Goal: Information Seeking & Learning: Learn about a topic

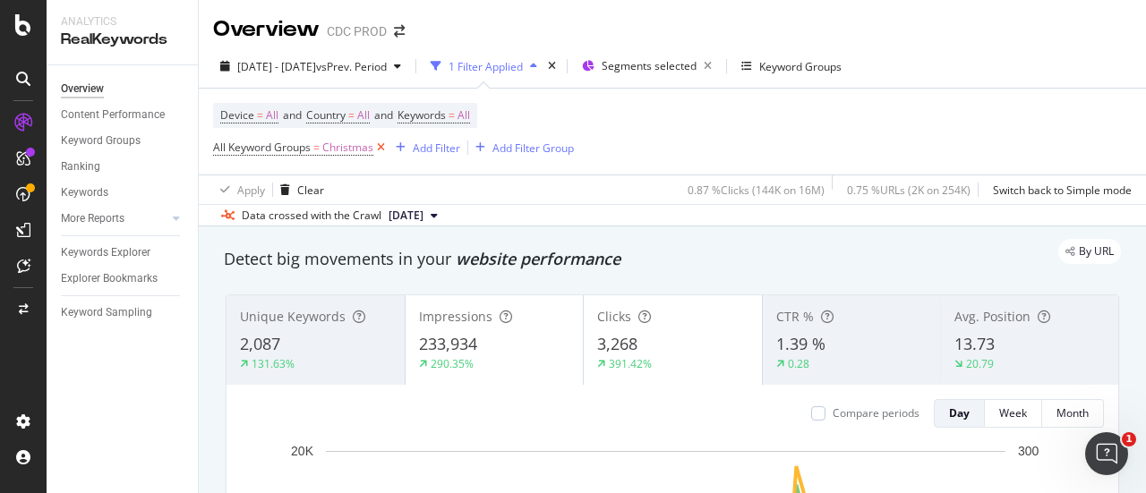
click at [383, 148] on icon at bounding box center [380, 148] width 15 height 18
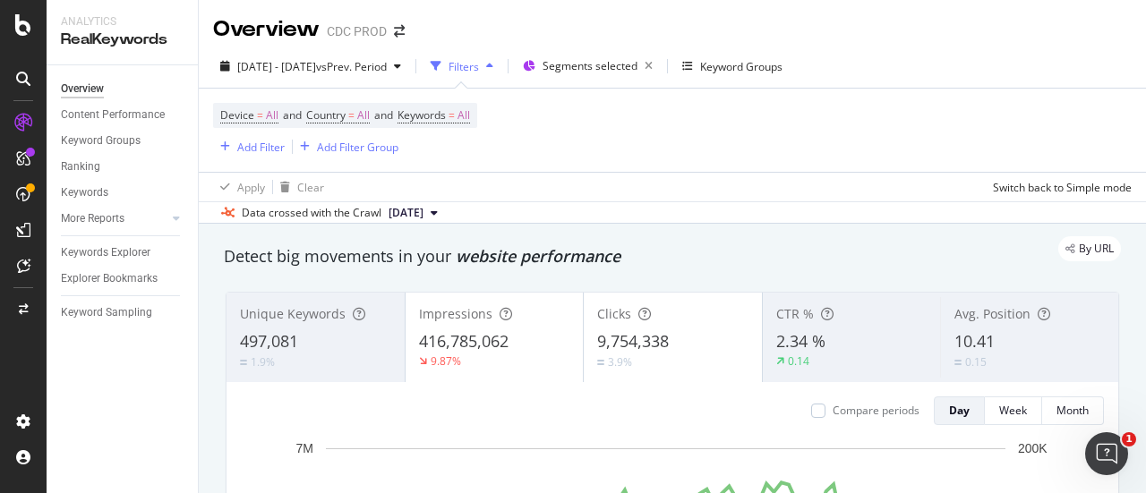
click at [905, 146] on div "Device = All and Country = All and Keywords = All Add Filter Add Filter Group" at bounding box center [672, 130] width 919 height 83
click at [258, 150] on div "Add Filter" at bounding box center [260, 147] width 47 height 15
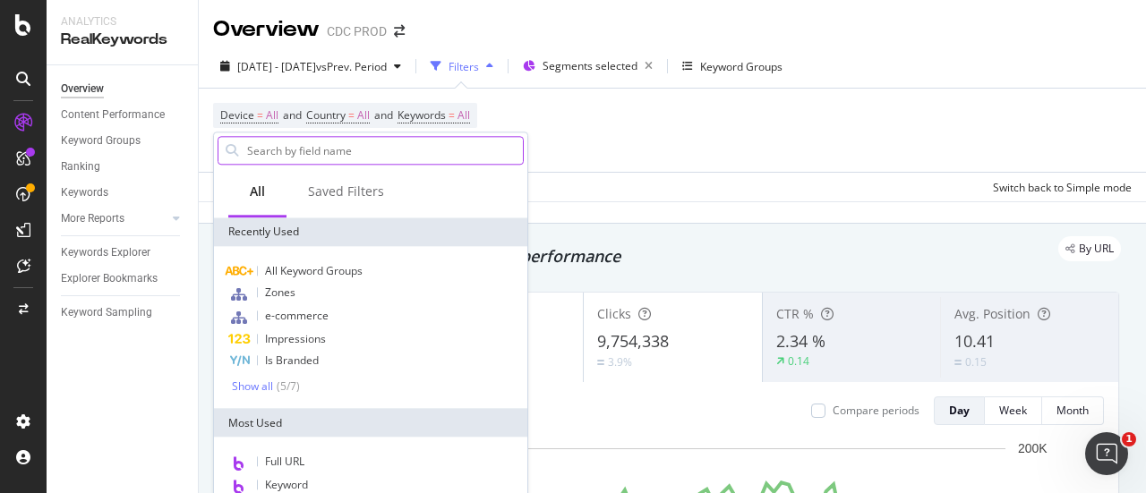
click at [288, 160] on input "text" at bounding box center [384, 150] width 278 height 27
click at [614, 142] on div "Device = All and Country = All and Keywords = All Add Filter Add Filter Group" at bounding box center [672, 130] width 919 height 83
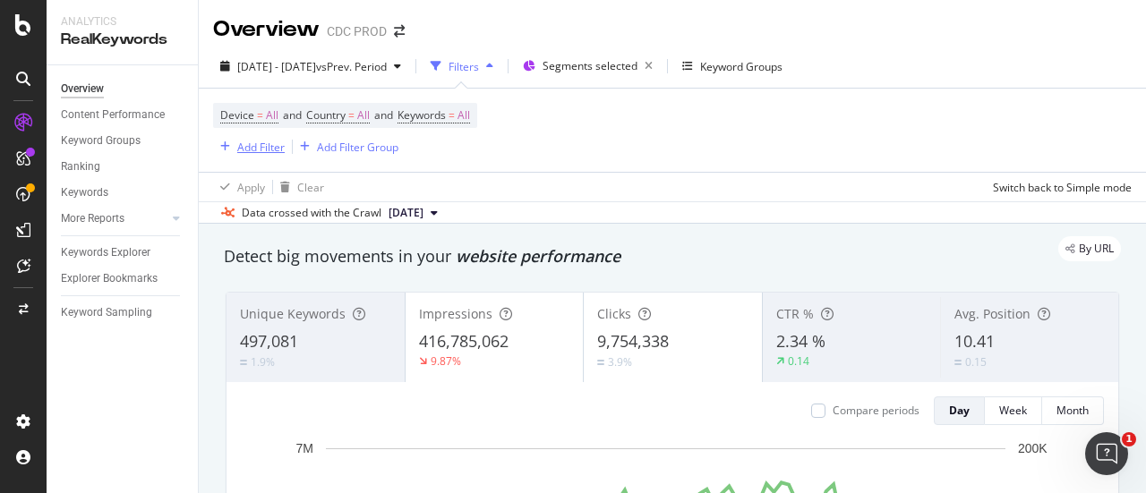
click at [272, 137] on div "Add Filter" at bounding box center [249, 147] width 72 height 20
click at [638, 59] on span "Segments selected" at bounding box center [590, 65] width 95 height 15
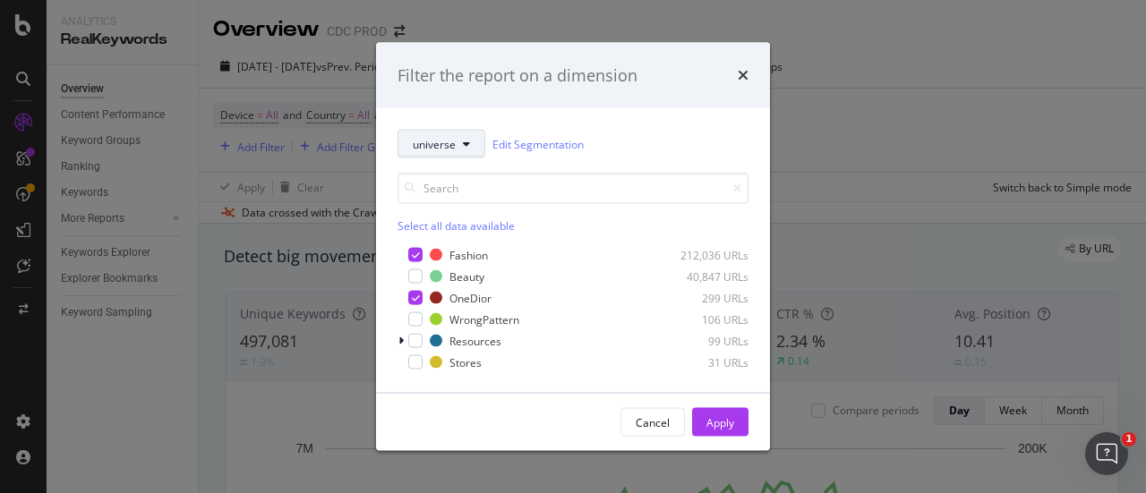
click at [458, 149] on button "universe" at bounding box center [442, 144] width 88 height 29
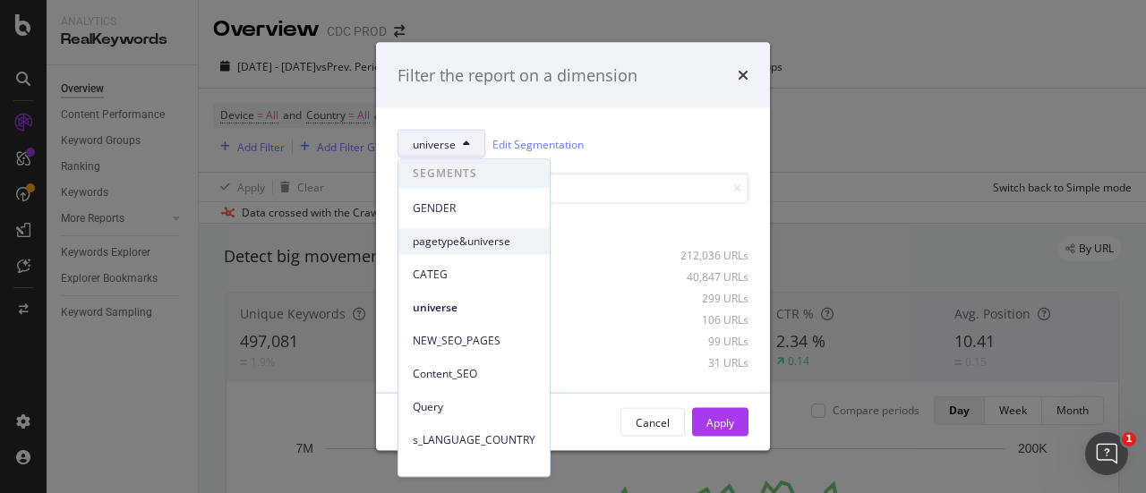
click at [478, 243] on span "pagetype&universe" at bounding box center [474, 242] width 123 height 16
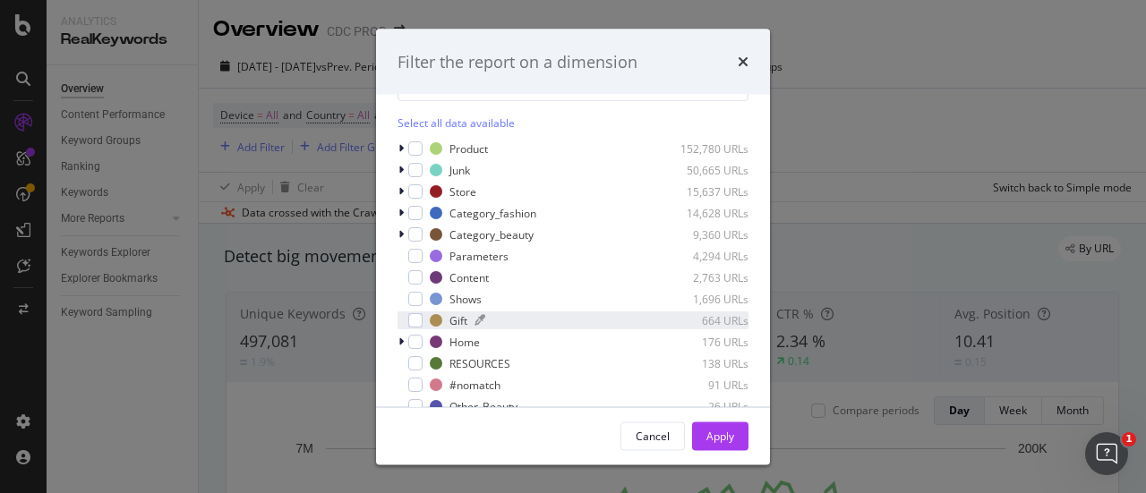
scroll to position [140, 0]
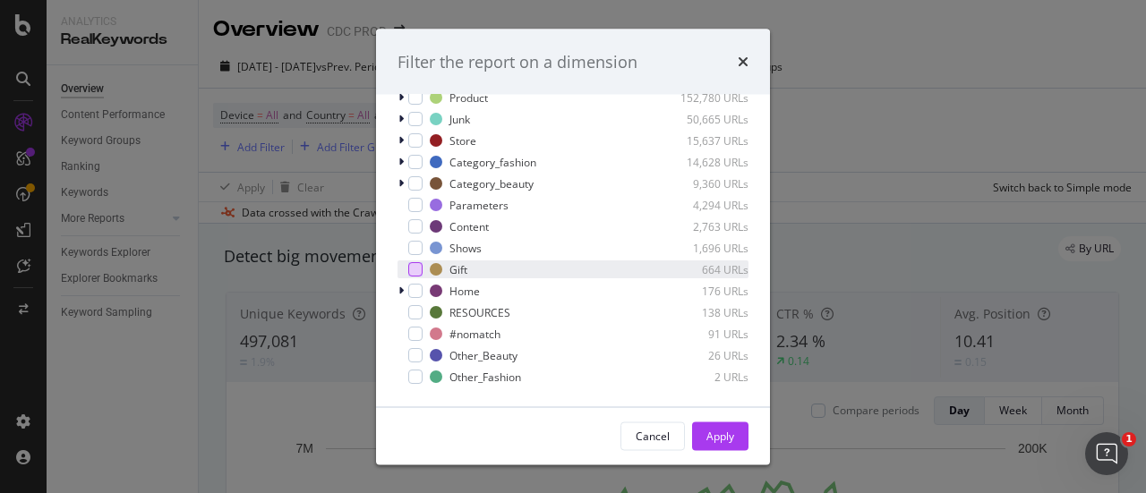
click at [419, 270] on div "modal" at bounding box center [415, 270] width 14 height 14
click at [733, 434] on div "Apply" at bounding box center [721, 435] width 28 height 15
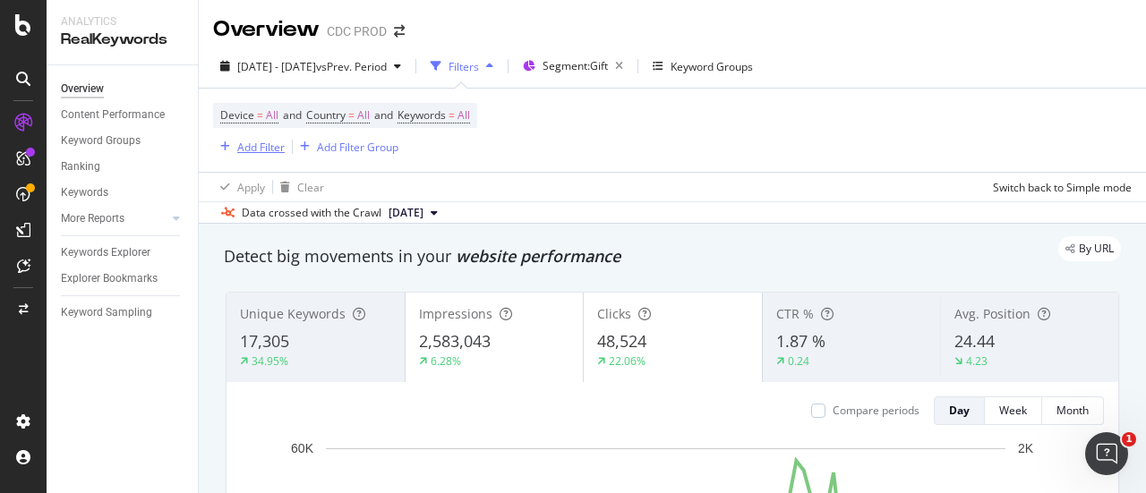
click at [278, 144] on div "Add Filter" at bounding box center [260, 147] width 47 height 15
click at [586, 64] on div "Segment: Gift" at bounding box center [576, 66] width 107 height 27
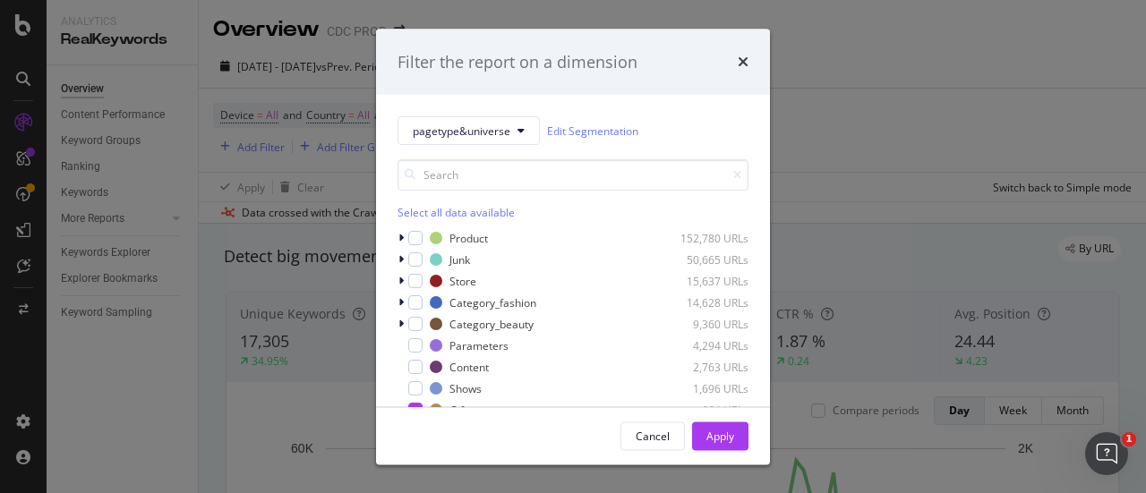
click at [735, 66] on div "Filter the report on a dimension" at bounding box center [573, 61] width 351 height 23
click at [747, 59] on icon "times" at bounding box center [743, 62] width 11 height 14
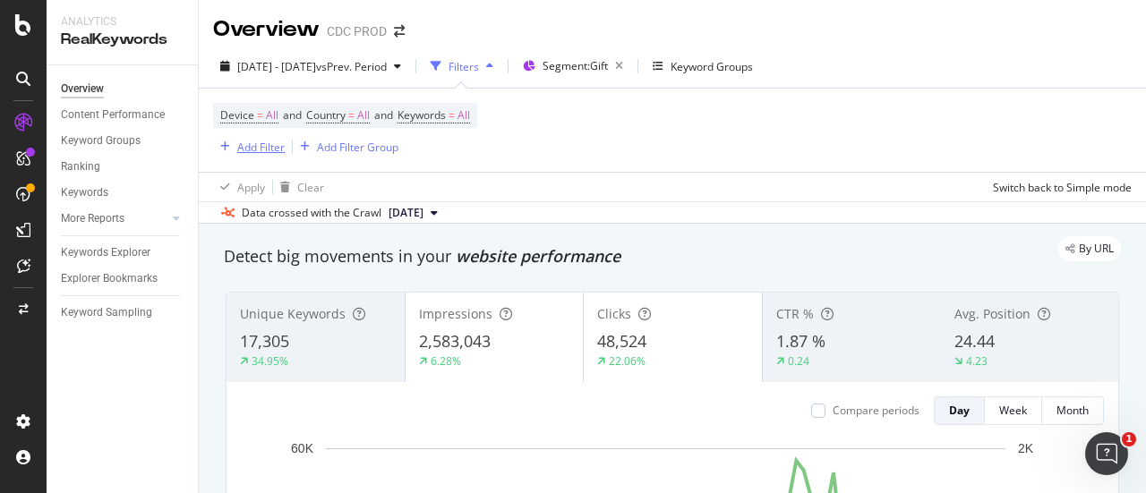
click at [282, 153] on div "Add Filter" at bounding box center [260, 147] width 47 height 15
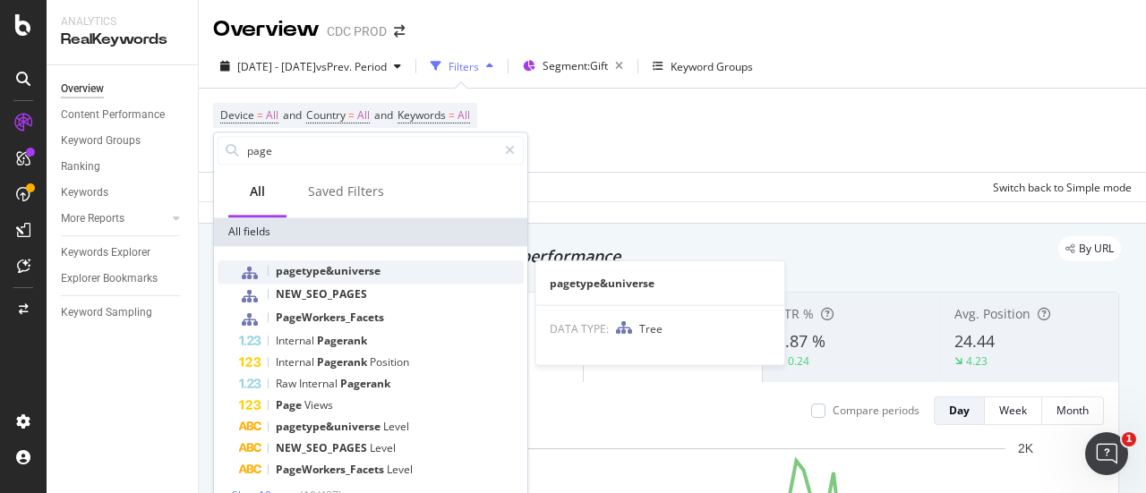
type input "page"
click at [390, 266] on div "pagetype&universe" at bounding box center [381, 272] width 285 height 23
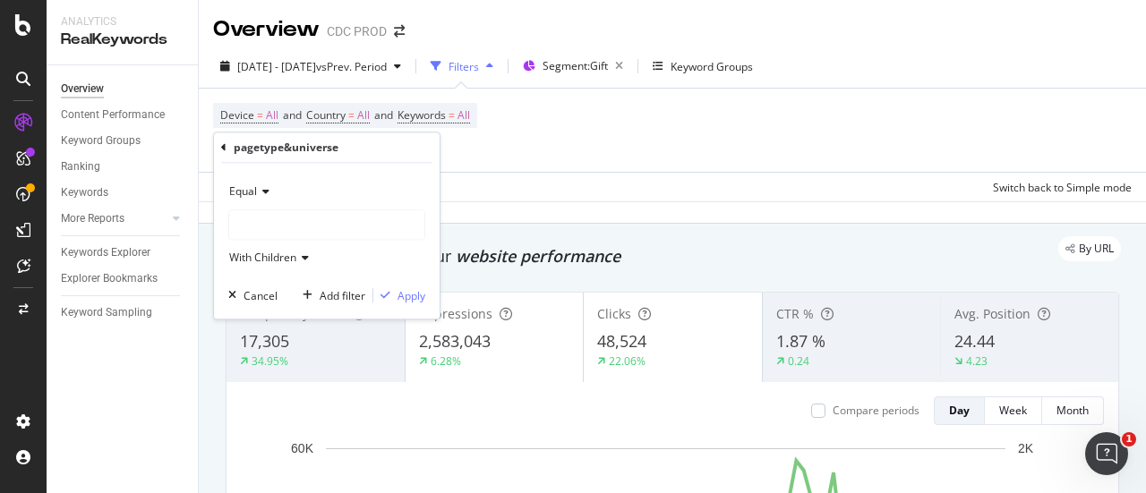
click at [373, 221] on div at bounding box center [326, 224] width 195 height 29
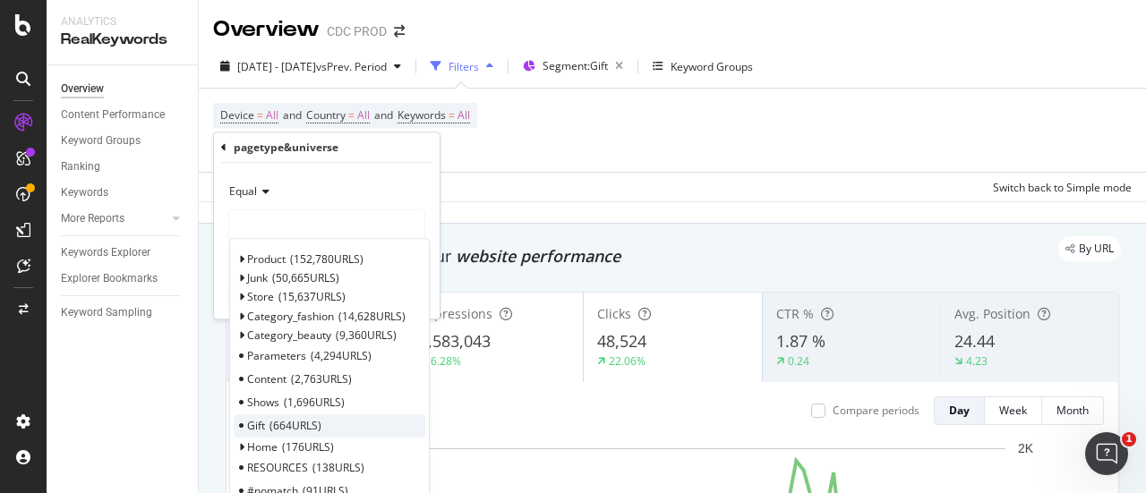
click at [281, 424] on span "664 URLS" at bounding box center [296, 426] width 52 height 15
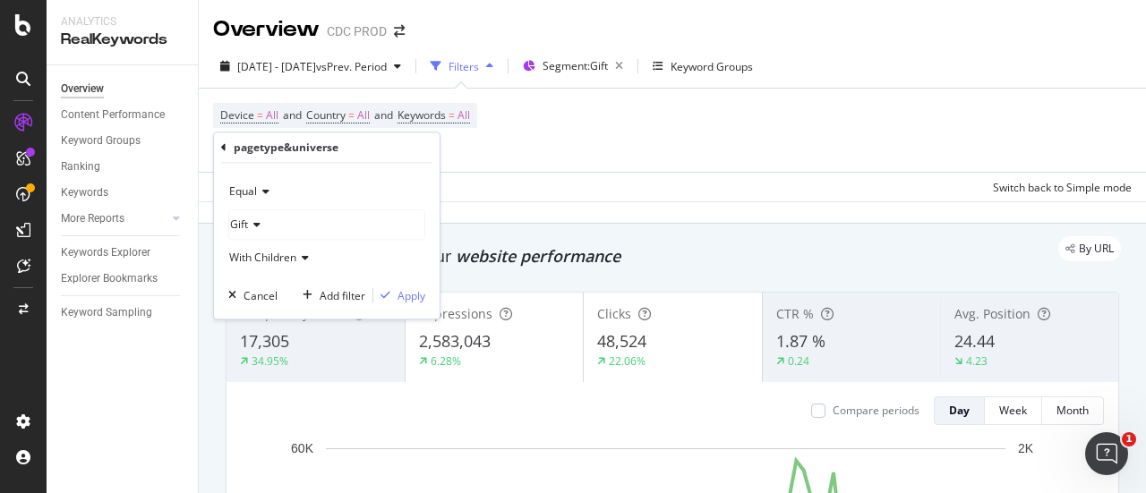
click at [304, 264] on div "With Children" at bounding box center [326, 258] width 197 height 29
click at [214, 246] on div "Equal Gift With Children Cancel Add filter Apply" at bounding box center [327, 241] width 226 height 156
click at [402, 296] on div "Apply" at bounding box center [412, 295] width 28 height 15
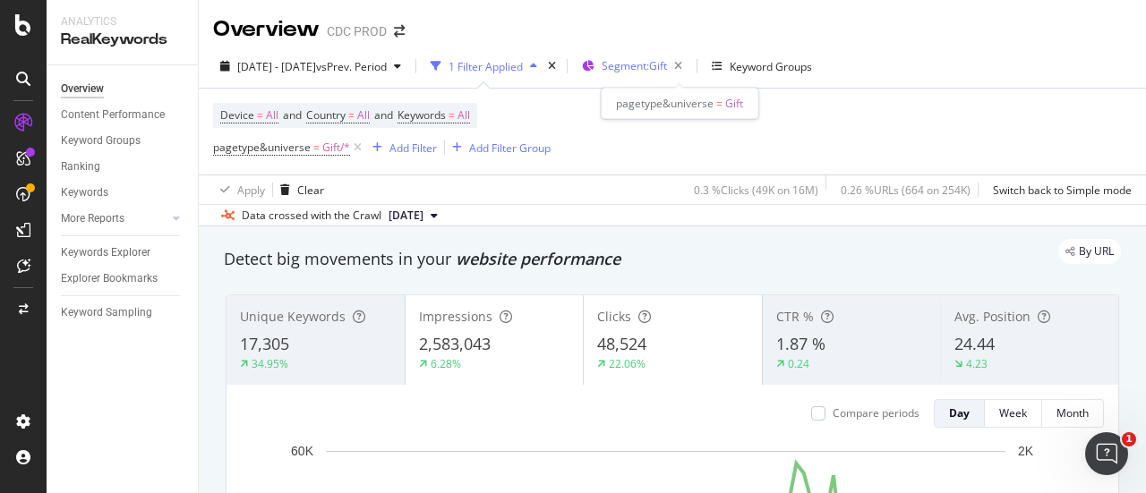
click at [667, 67] on span "Segment: Gift" at bounding box center [634, 65] width 65 height 15
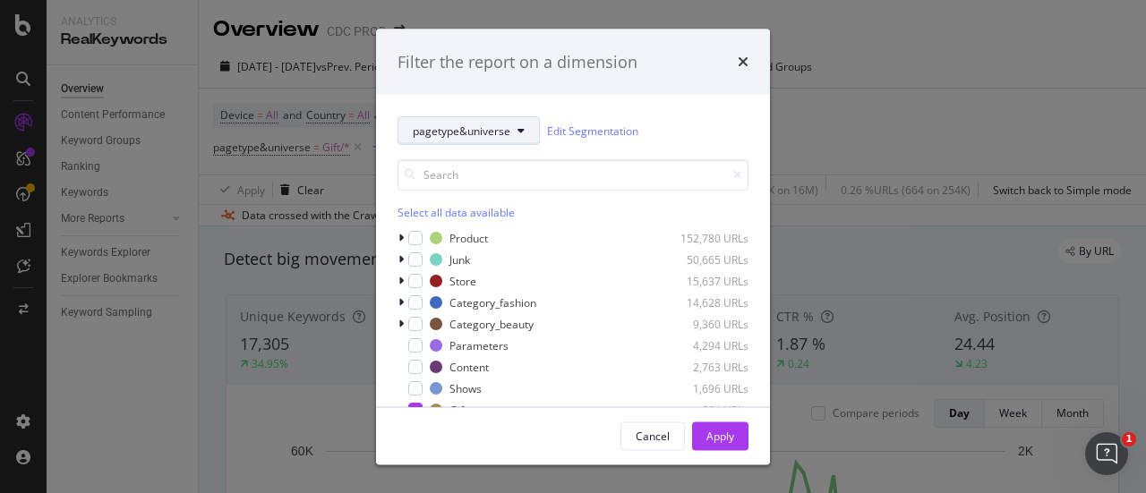
click at [522, 140] on button "pagetype&universe" at bounding box center [469, 130] width 142 height 29
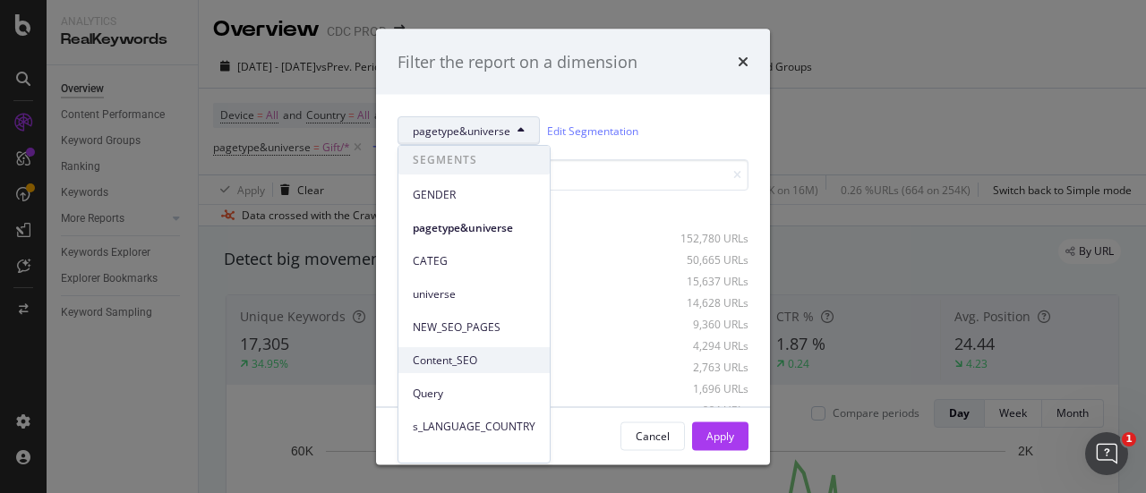
click at [498, 354] on span "Content_SEO" at bounding box center [474, 361] width 123 height 16
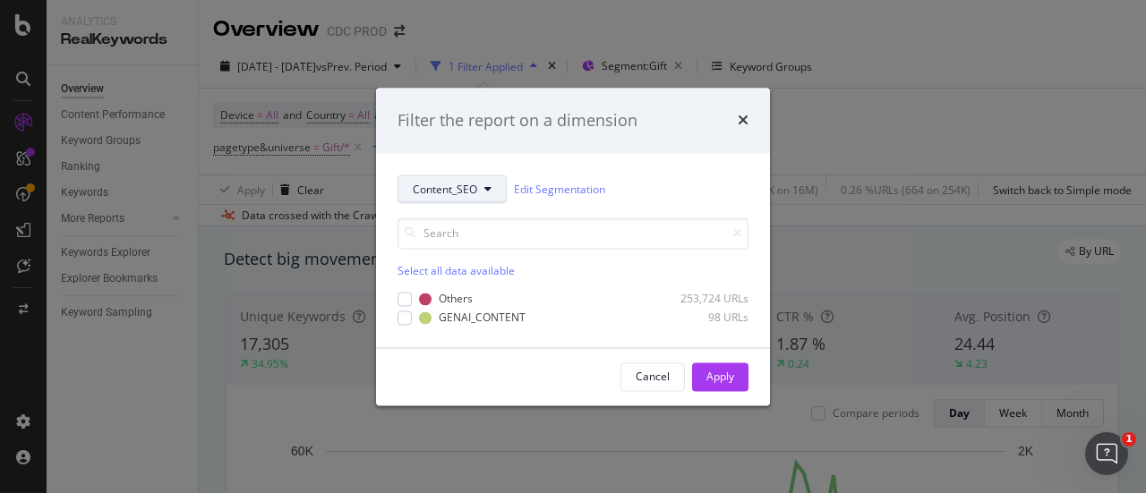
click at [439, 196] on span "Content_SEO" at bounding box center [445, 189] width 64 height 15
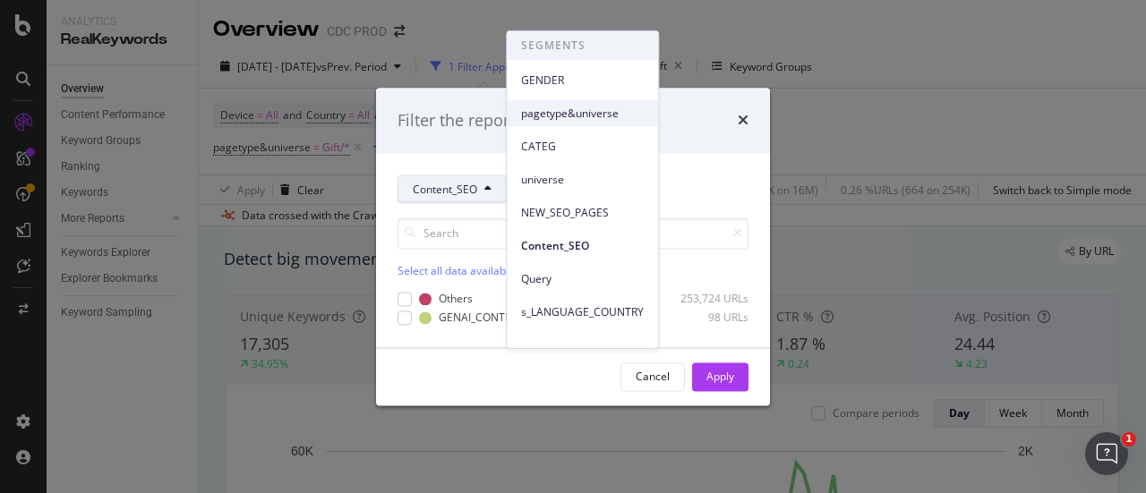
click at [595, 117] on span "pagetype&universe" at bounding box center [582, 114] width 123 height 16
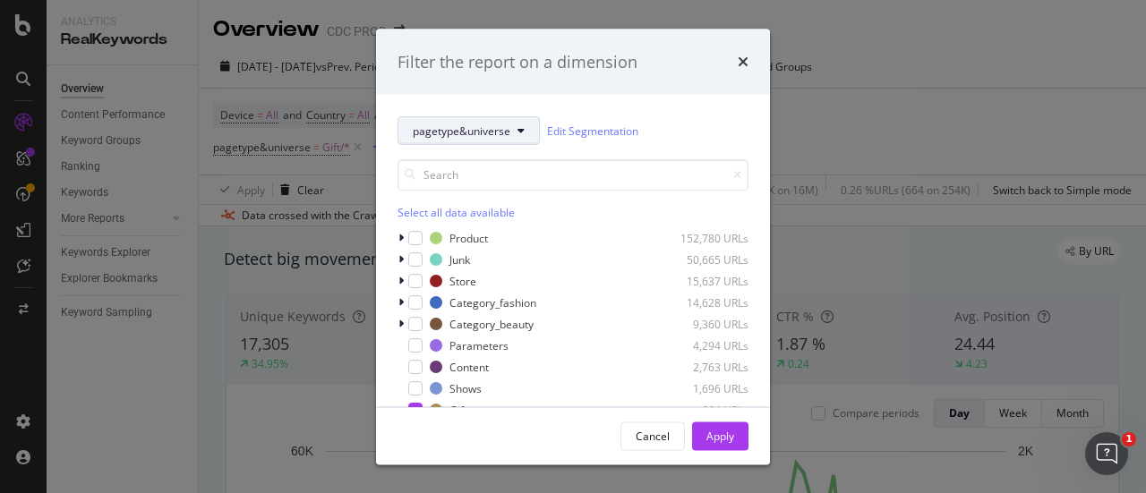
click at [466, 126] on span "pagetype&universe" at bounding box center [462, 130] width 98 height 15
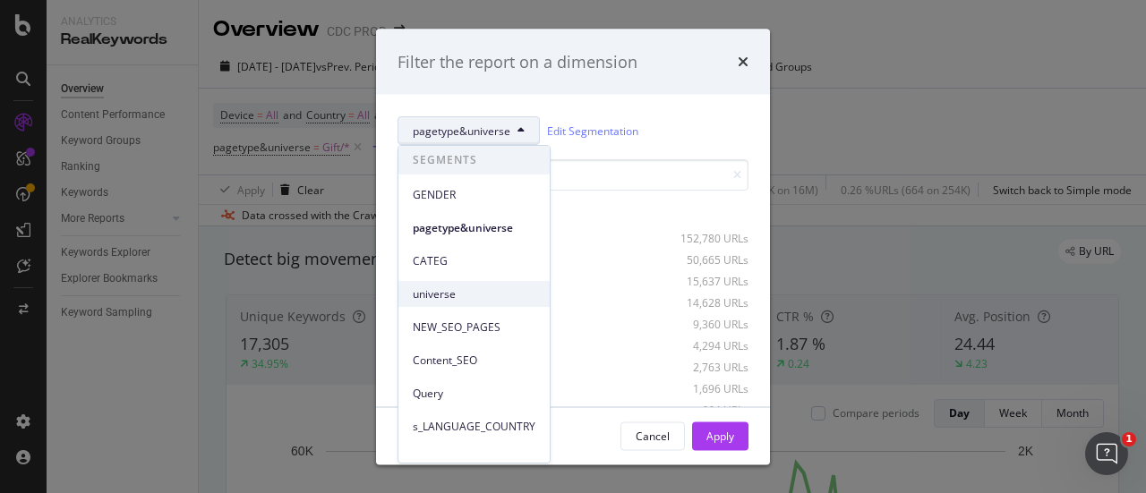
click at [472, 289] on span "universe" at bounding box center [474, 295] width 123 height 16
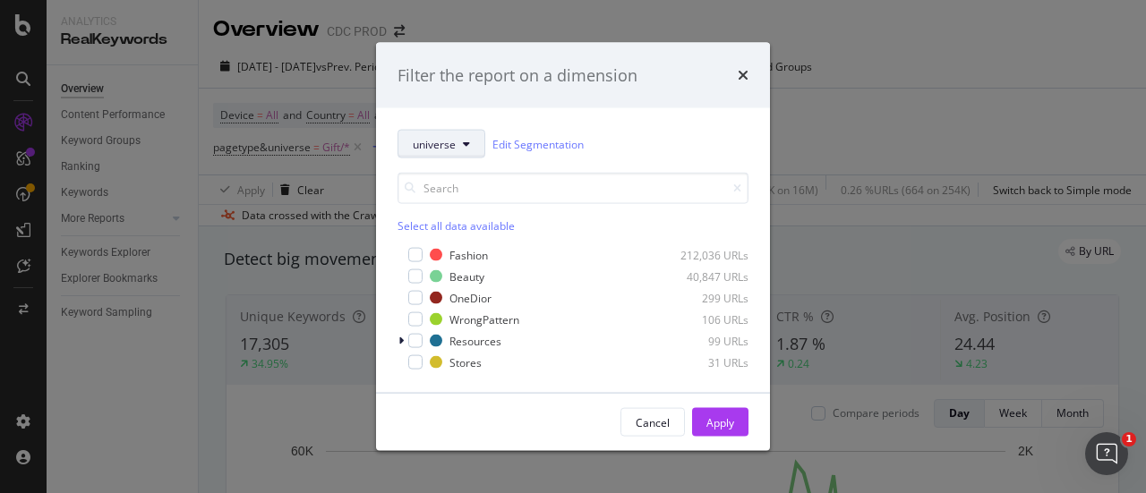
click at [432, 150] on span "universe" at bounding box center [434, 143] width 43 height 15
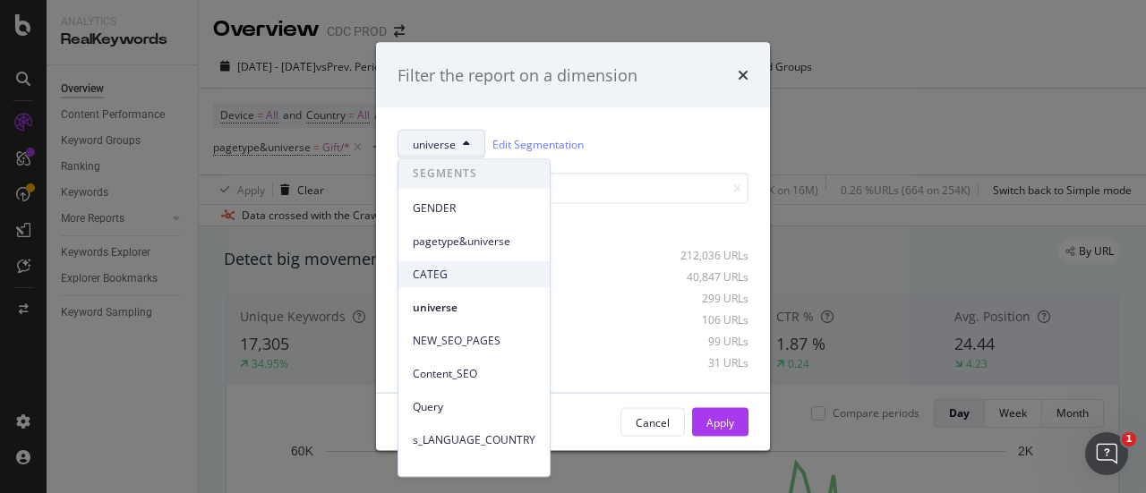
click at [486, 265] on div "CATEG" at bounding box center [473, 274] width 151 height 26
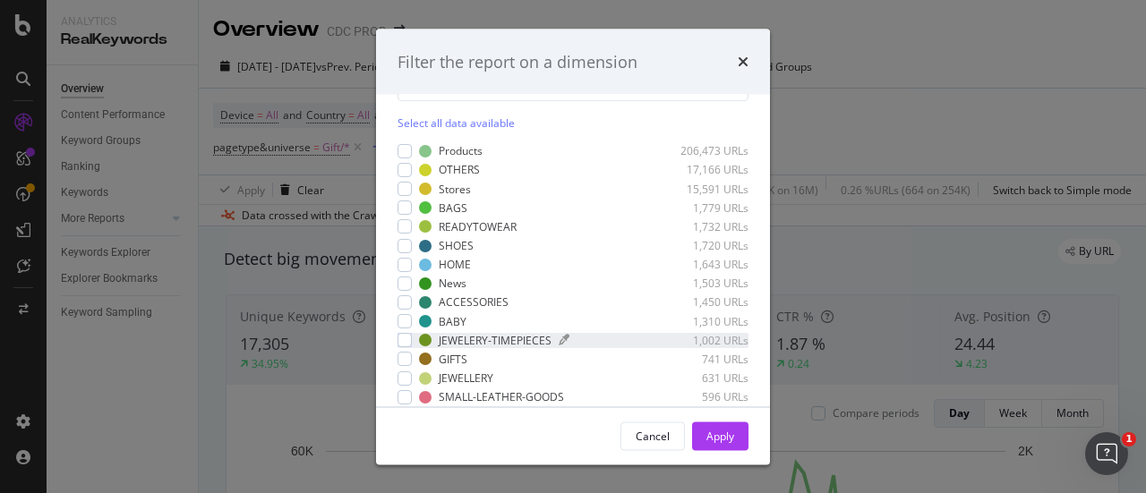
scroll to position [127, 0]
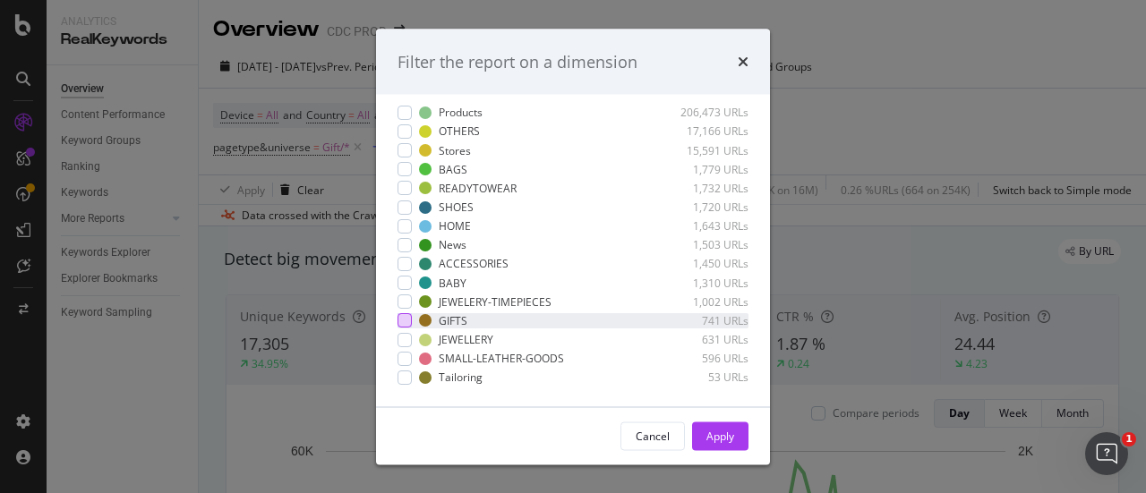
click at [403, 323] on div "modal" at bounding box center [405, 321] width 14 height 14
click at [731, 441] on div "Apply" at bounding box center [721, 435] width 28 height 15
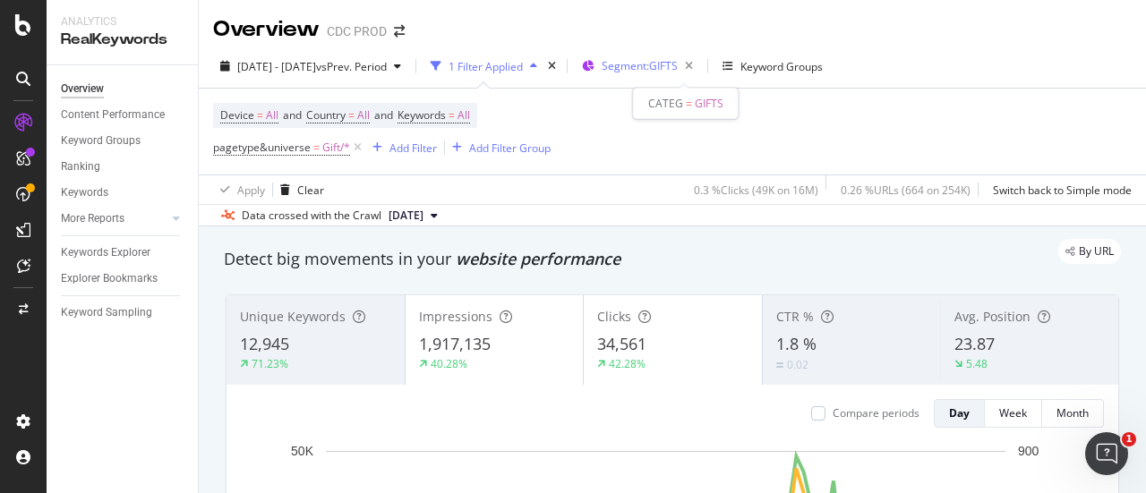
click at [677, 70] on span "Segment: GIFTS" at bounding box center [640, 65] width 76 height 15
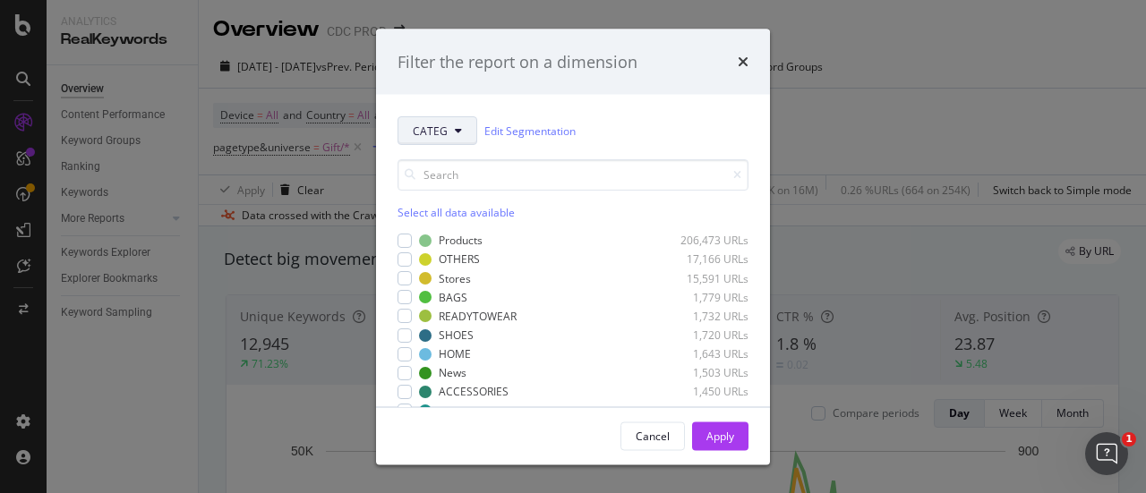
click at [424, 133] on span "CATEG" at bounding box center [430, 130] width 35 height 15
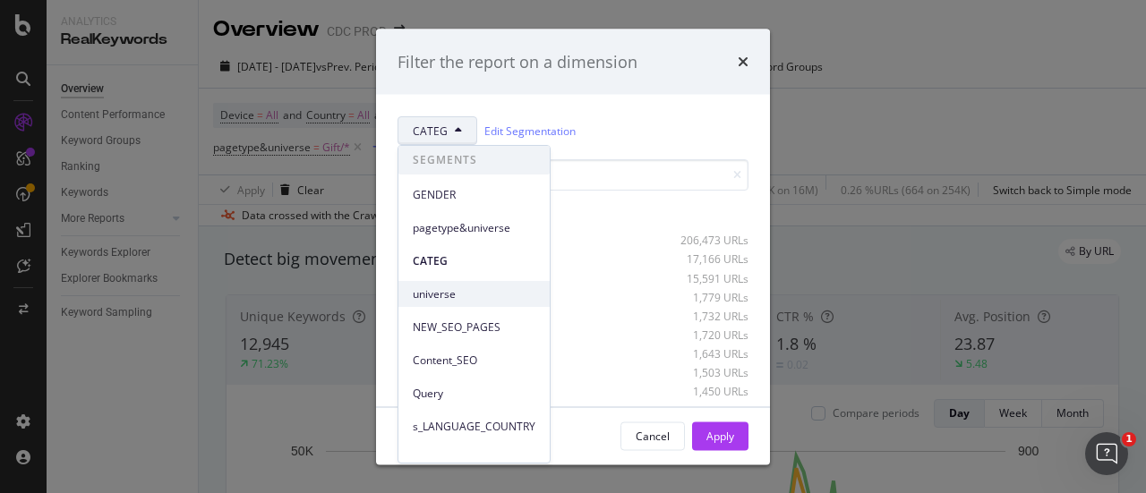
click at [474, 287] on span "universe" at bounding box center [474, 295] width 123 height 16
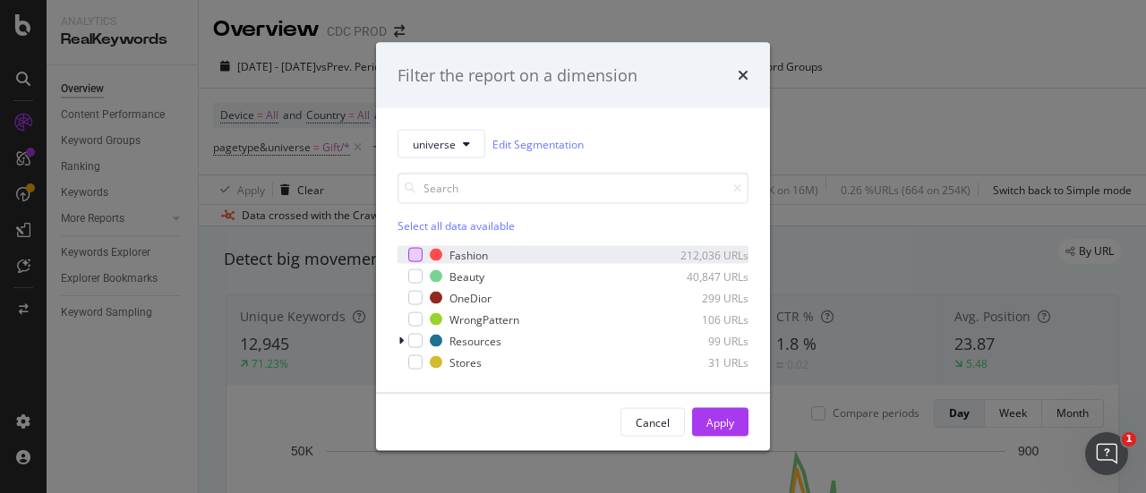
click at [408, 258] on div "modal" at bounding box center [415, 255] width 14 height 14
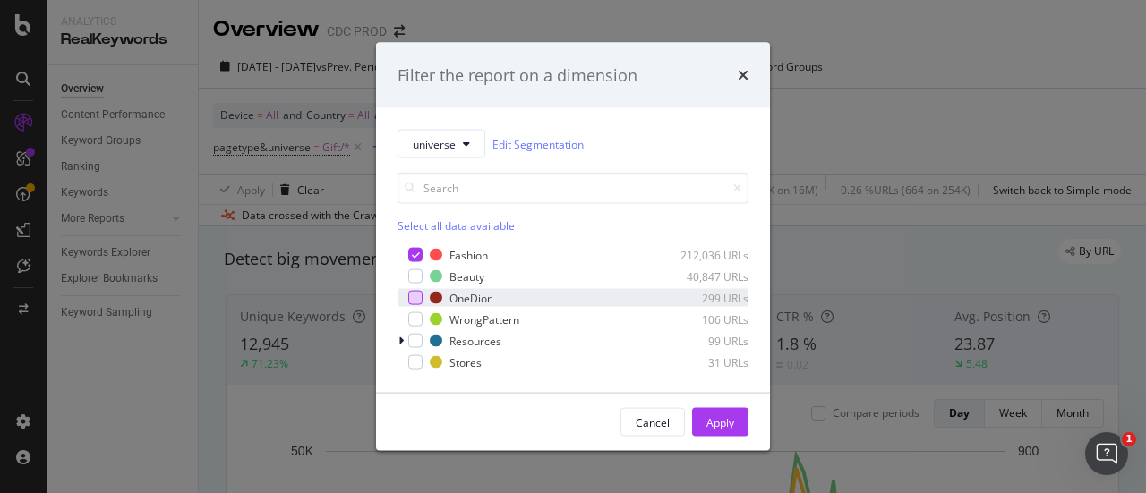
click at [416, 296] on div "modal" at bounding box center [415, 298] width 14 height 14
click at [751, 429] on div "Cancel Apply" at bounding box center [573, 422] width 394 height 57
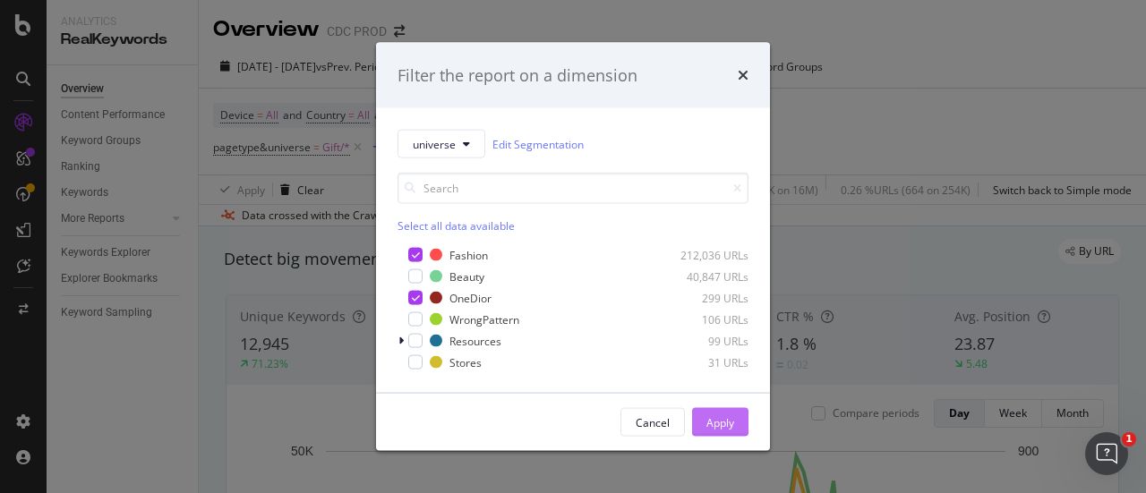
click at [730, 425] on div "Apply" at bounding box center [721, 422] width 28 height 15
